Goal: Register for event/course

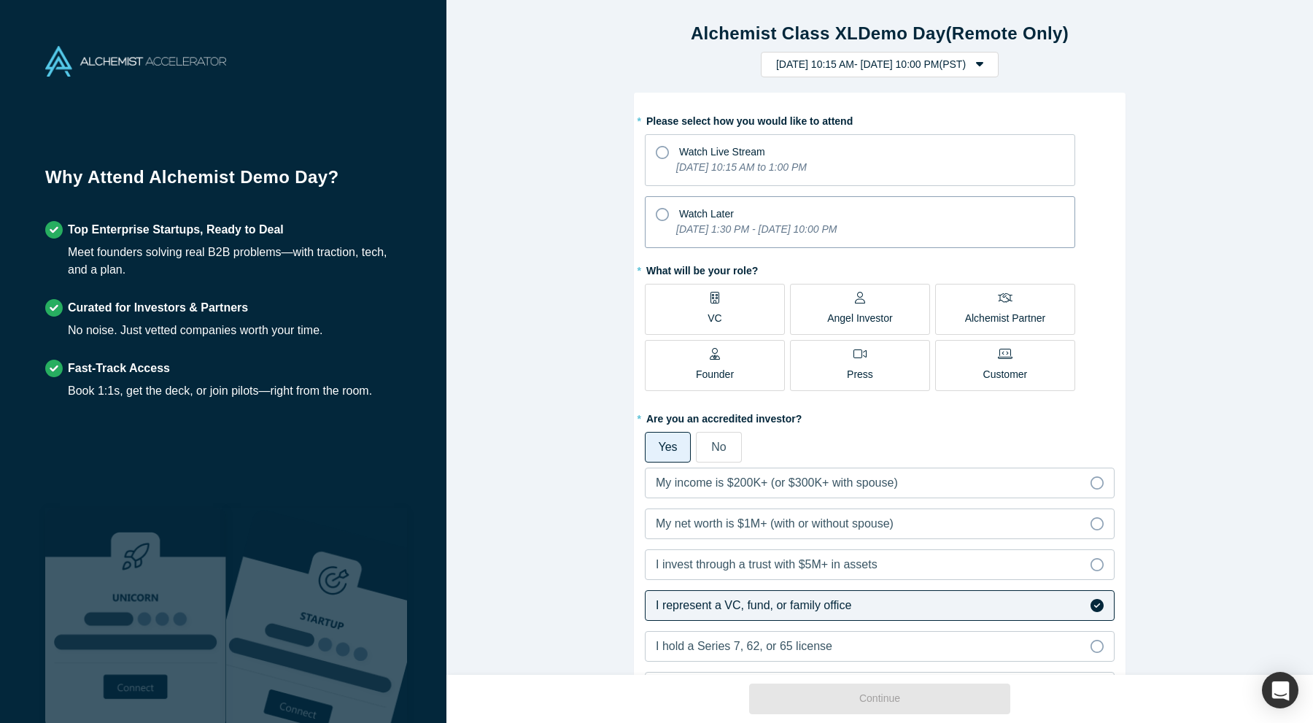
click at [692, 223] on icon "[DATE] 1:30 PM - [DATE] 10:00 PM" at bounding box center [756, 229] width 160 height 12
click at [0, 0] on input "Watch Later [DATE] 1:30 PM - [DATE] 10:00 PM" at bounding box center [0, 0] width 0 height 0
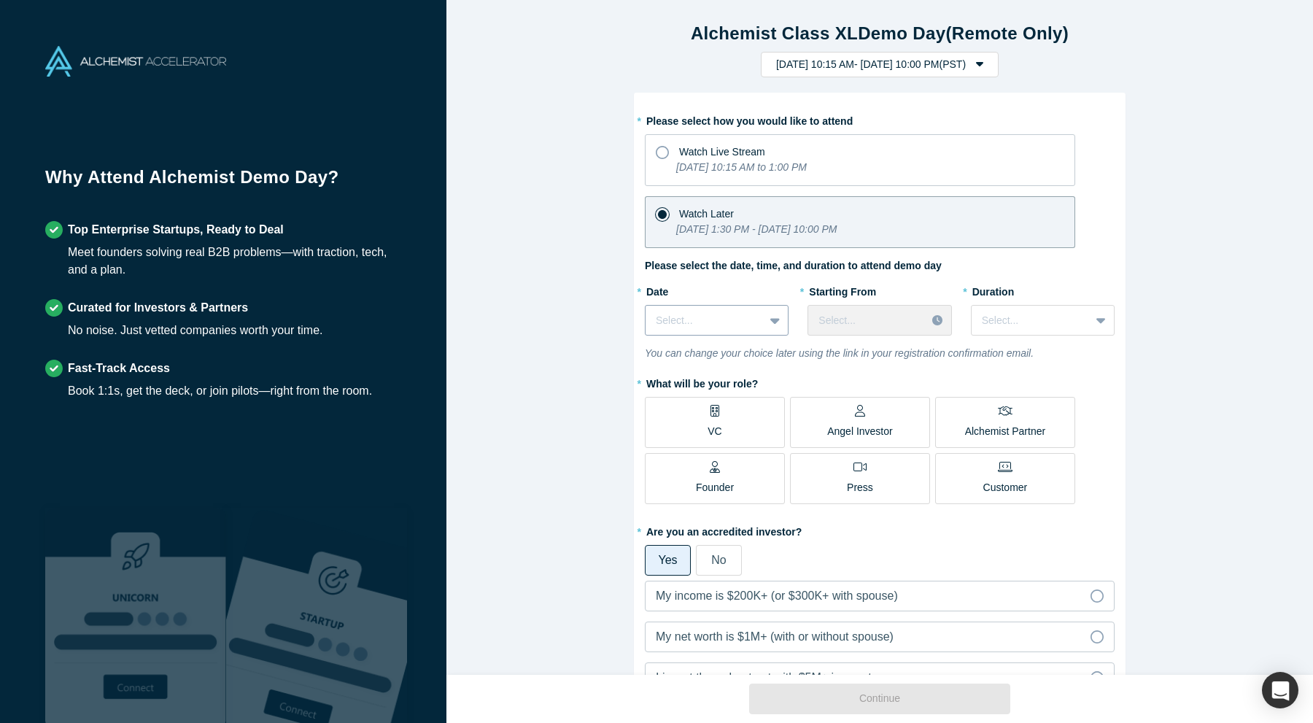
click at [772, 315] on icon at bounding box center [774, 320] width 9 height 15
click at [751, 346] on div "[DATE]" at bounding box center [717, 357] width 144 height 27
click at [825, 314] on div at bounding box center [866, 320] width 97 height 18
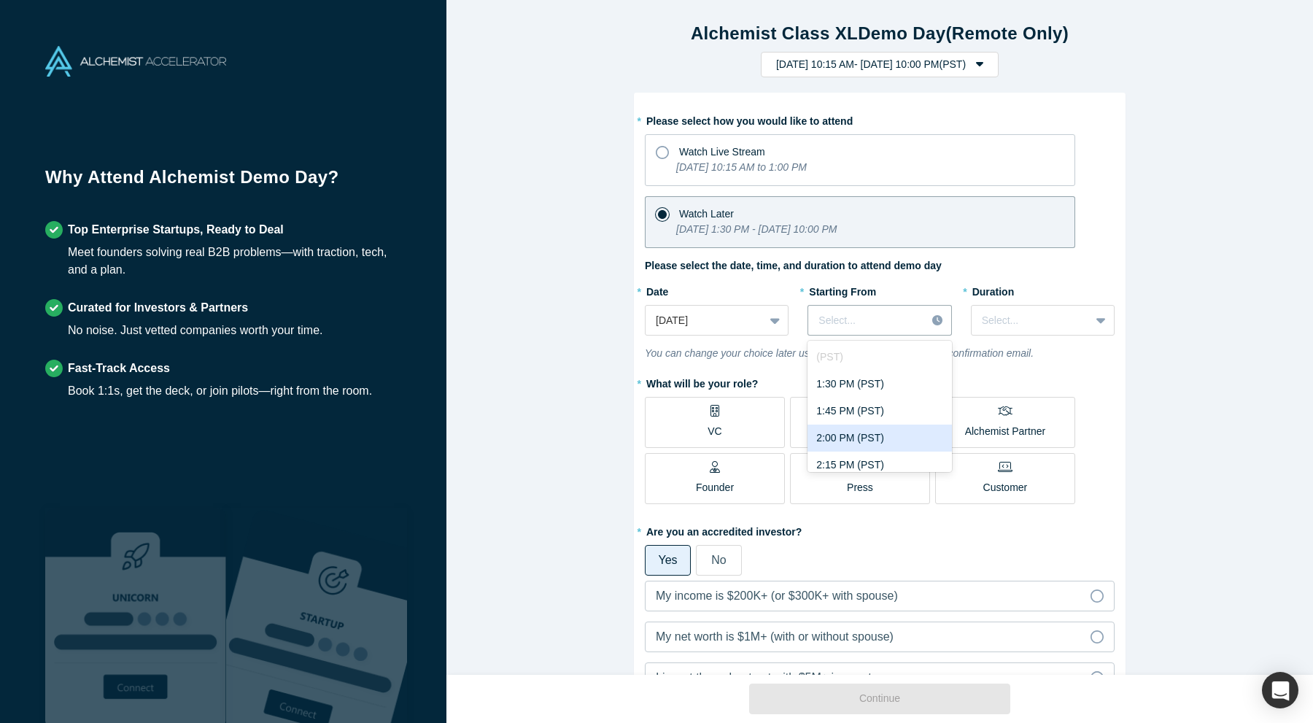
click at [848, 431] on div "2:00 PM (PST)" at bounding box center [880, 438] width 144 height 27
click at [983, 325] on input "text" at bounding box center [983, 320] width 3 height 15
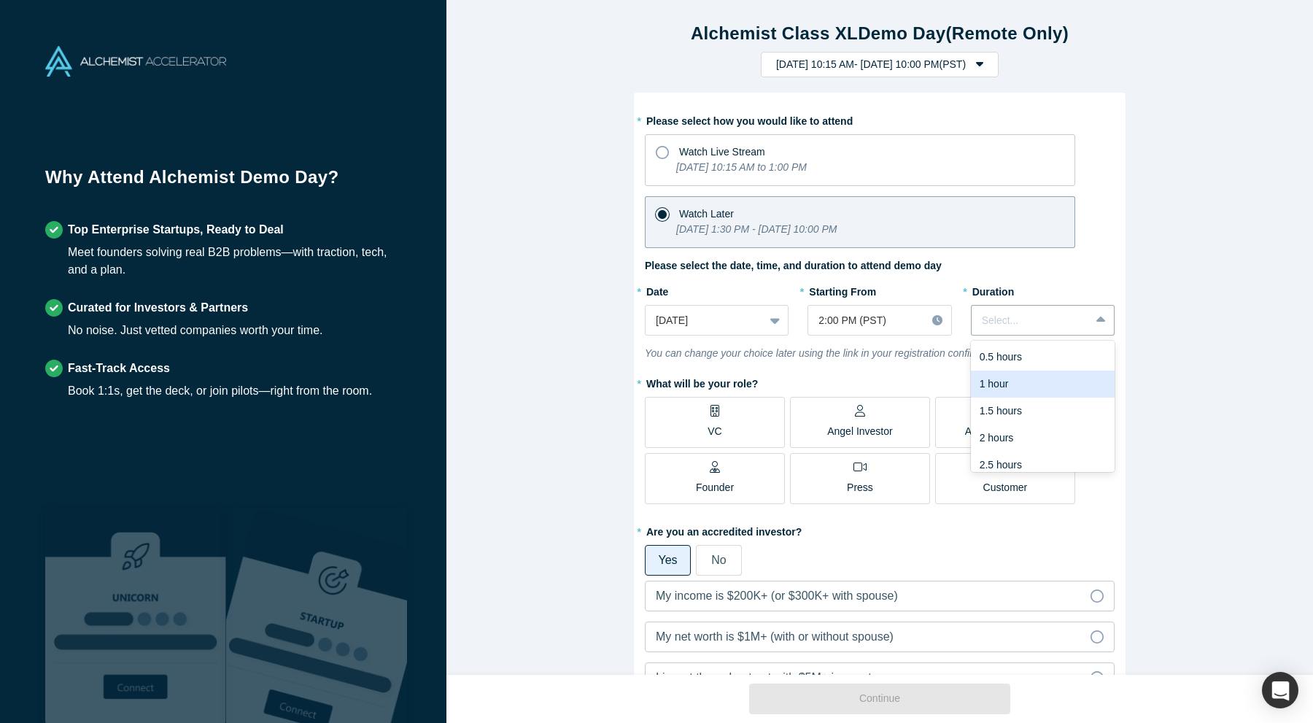
click at [1004, 380] on div "1 hour" at bounding box center [1043, 384] width 144 height 27
click at [724, 427] on label "VC" at bounding box center [715, 422] width 140 height 51
click at [0, 0] on input "VC" at bounding box center [0, 0] width 0 height 0
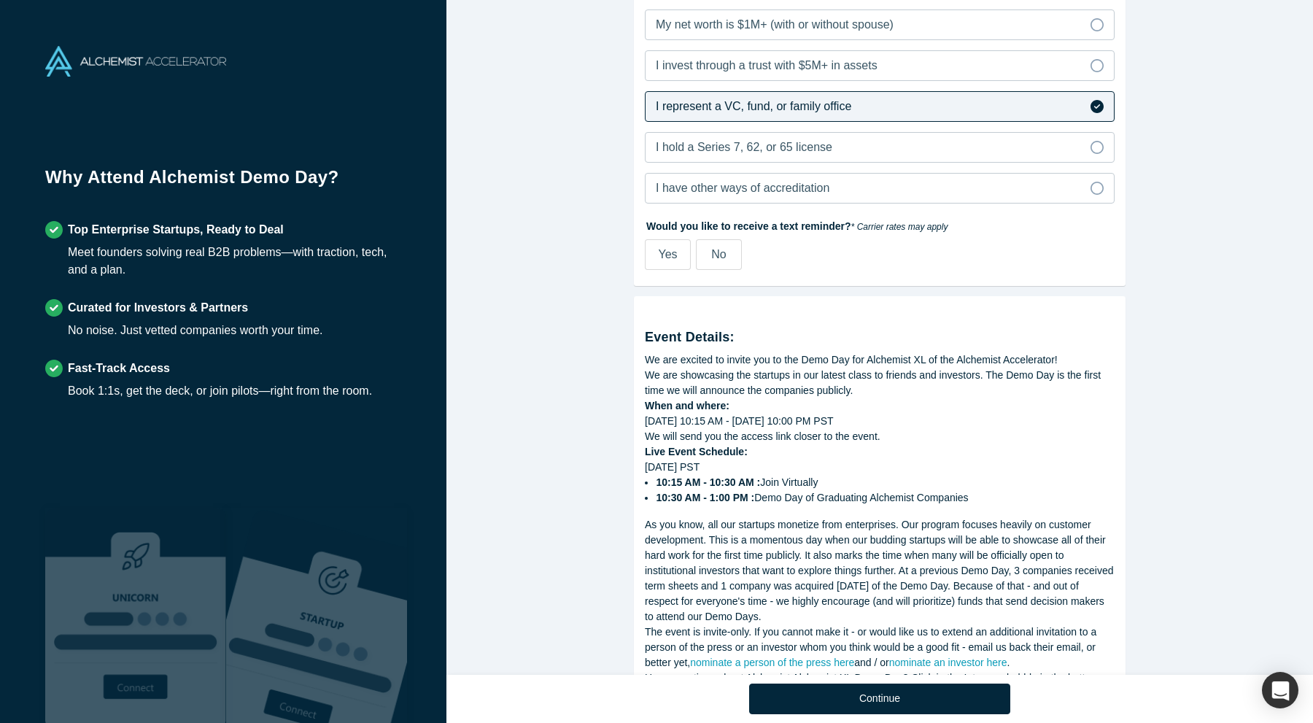
scroll to position [685, 0]
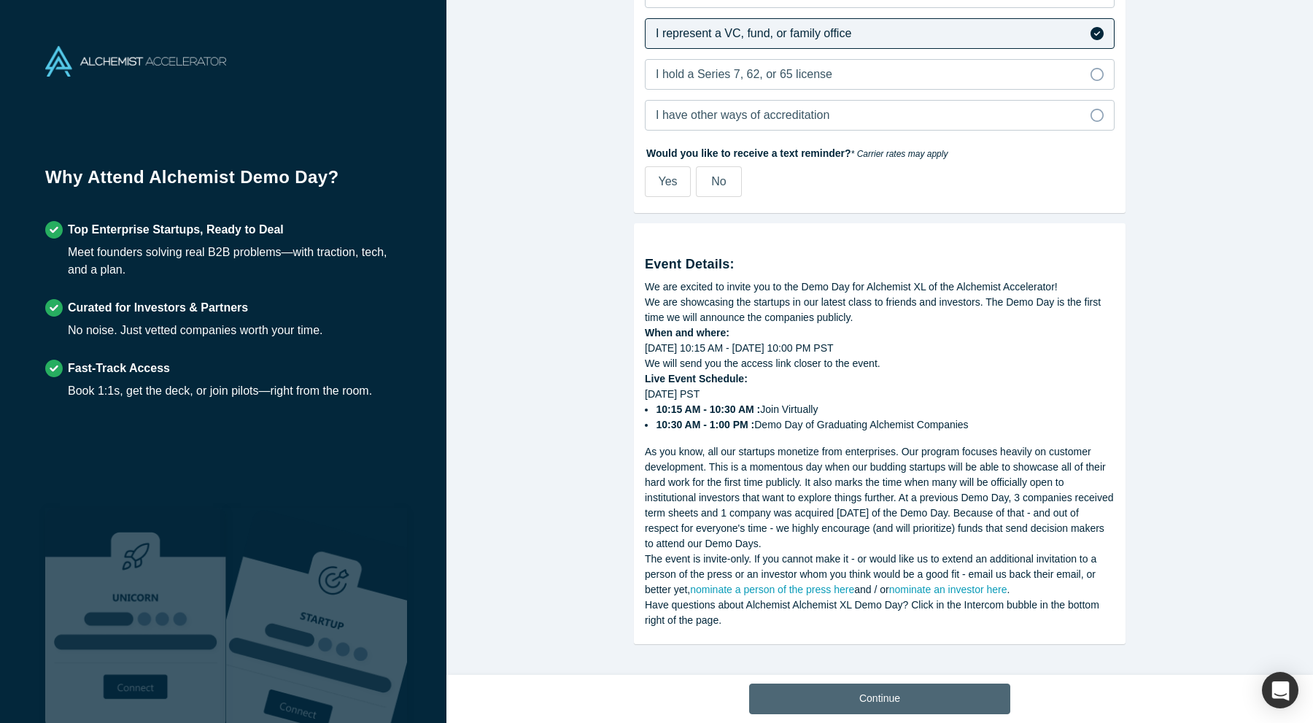
click at [813, 686] on button "Continue" at bounding box center [879, 699] width 261 height 31
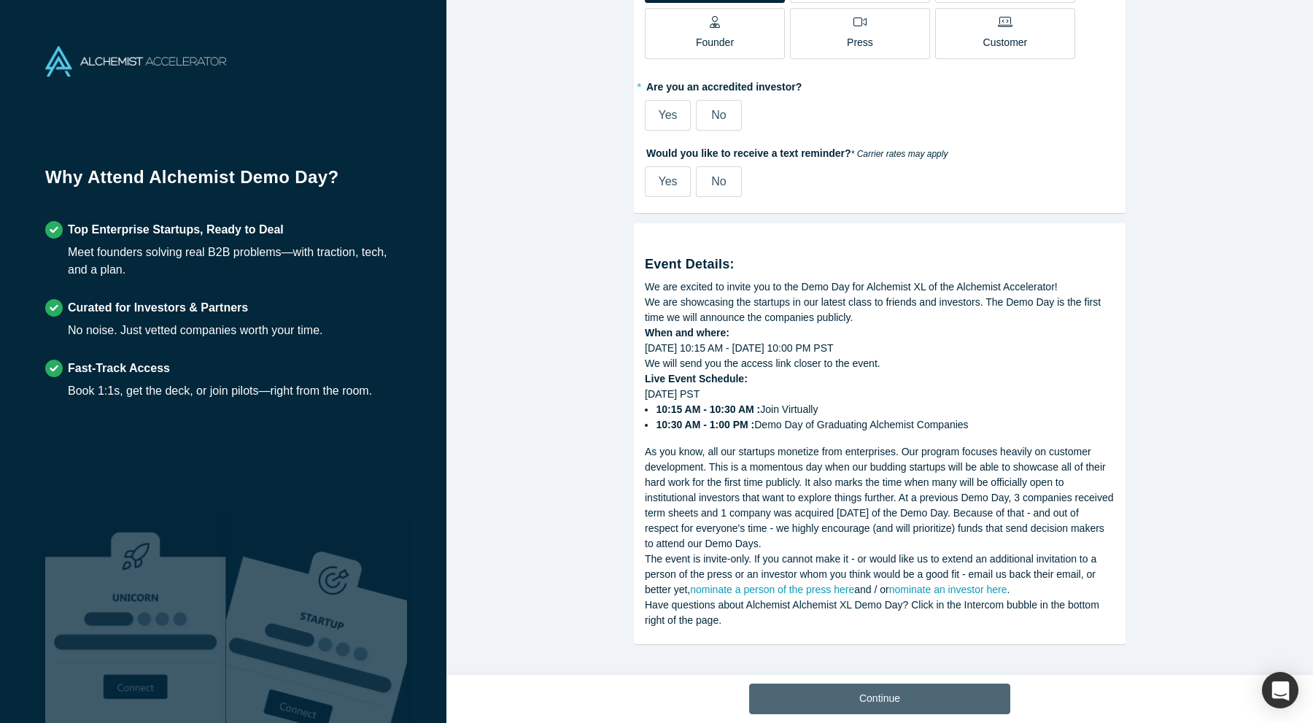
scroll to position [445, 0]
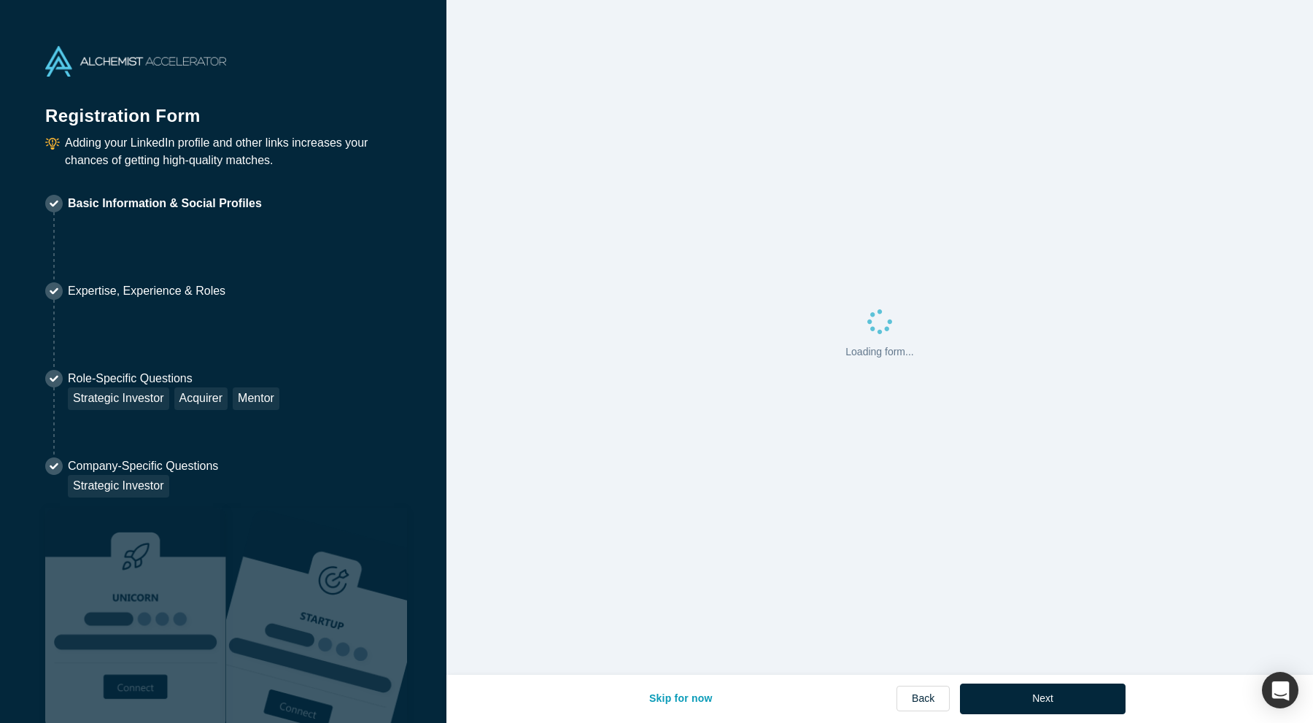
select select "US"
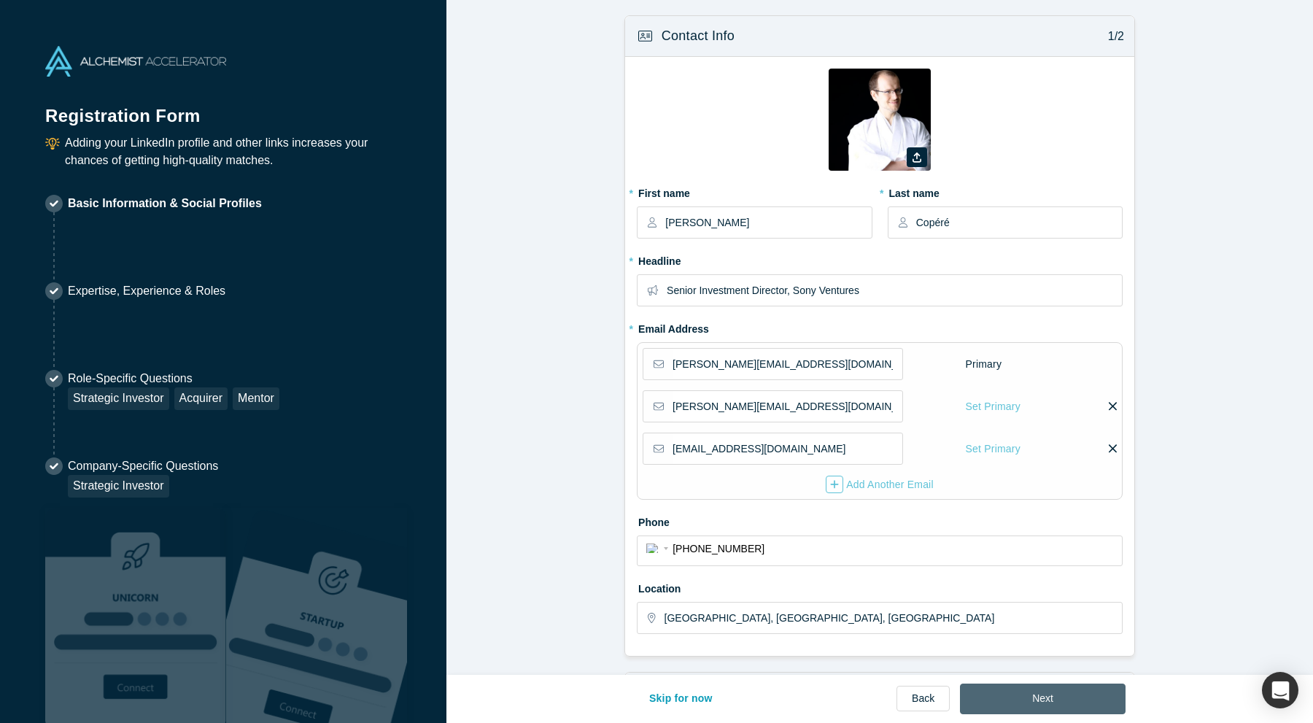
click at [1023, 694] on button "Next" at bounding box center [1043, 699] width 166 height 31
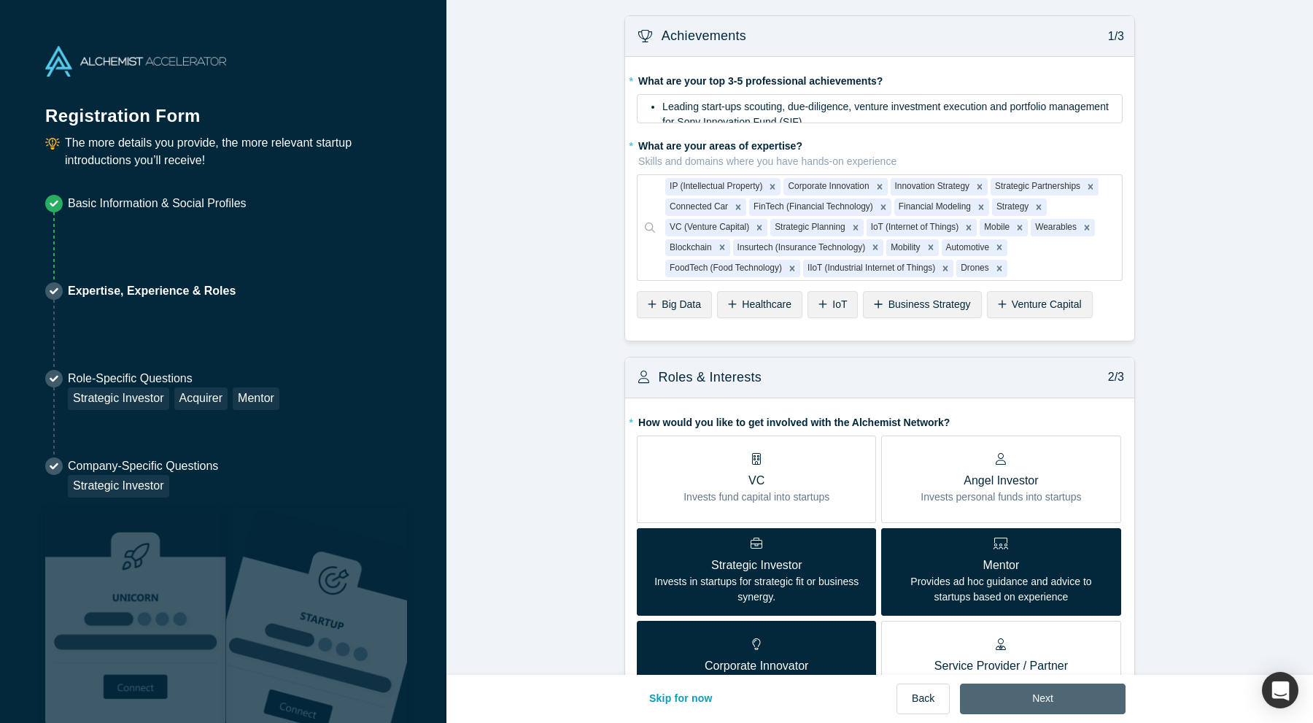
click at [1023, 694] on button "Next" at bounding box center [1043, 699] width 166 height 31
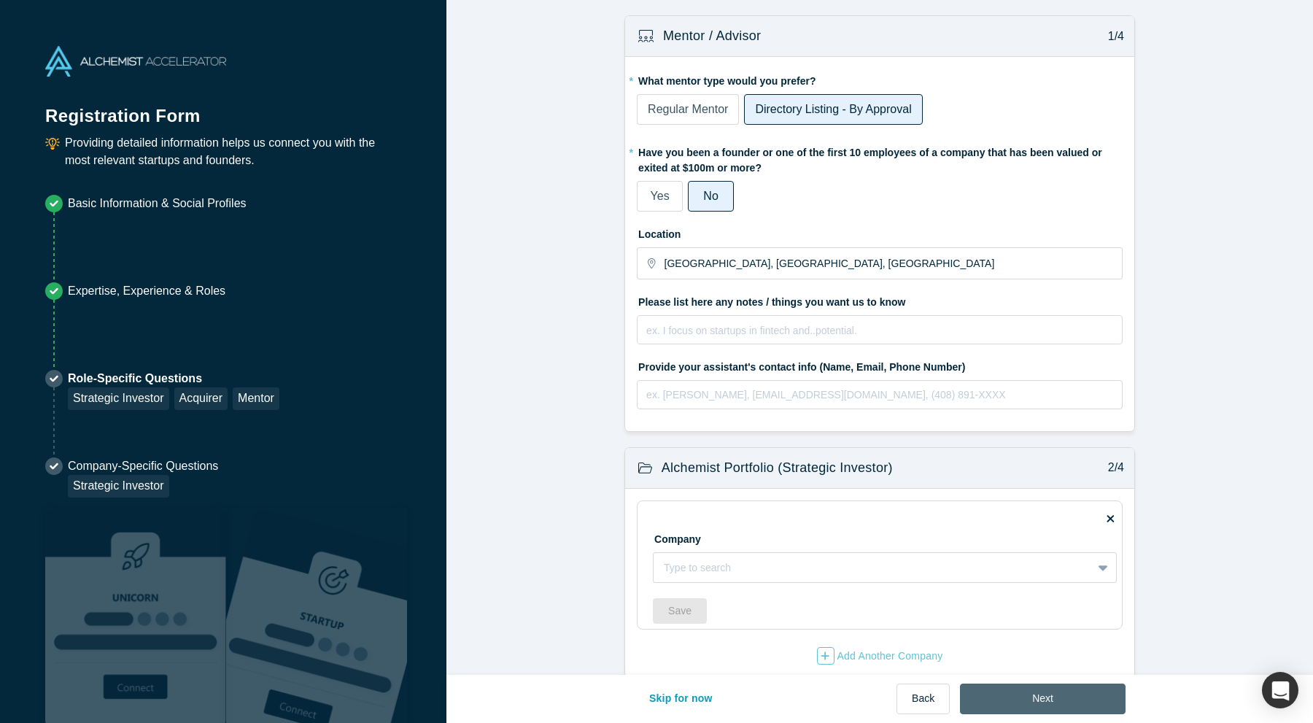
click at [1023, 694] on button "Next" at bounding box center [1043, 699] width 166 height 31
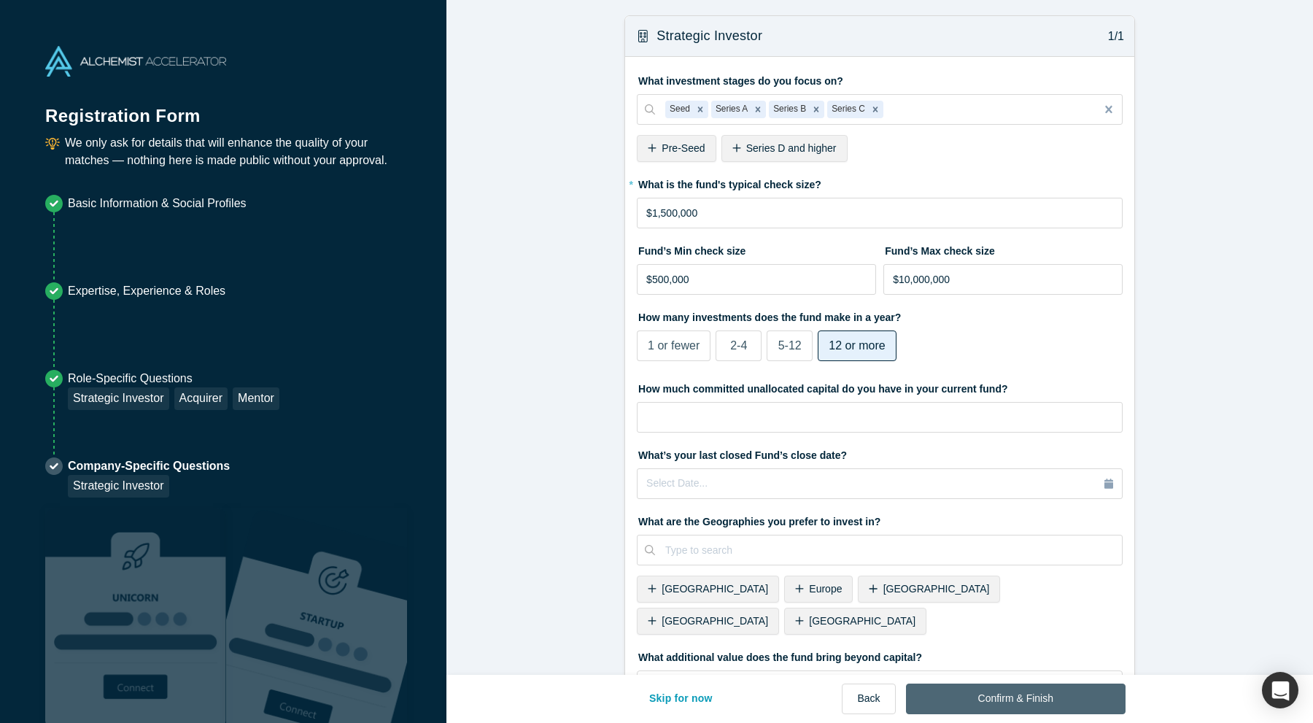
click at [1023, 694] on button "Confirm & Finish" at bounding box center [1016, 699] width 220 height 31
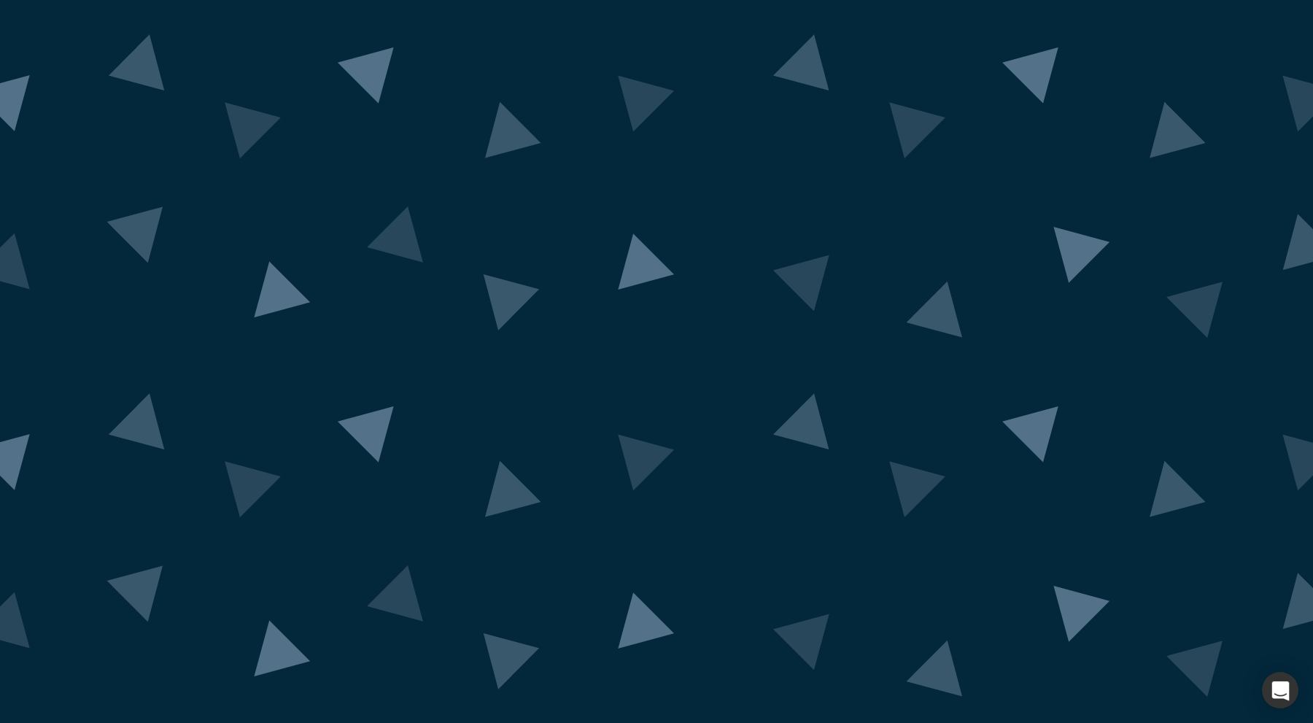
click at [1286, 335] on img at bounding box center [657, 362] width 1366 height 670
